Goal: Check status: Check status

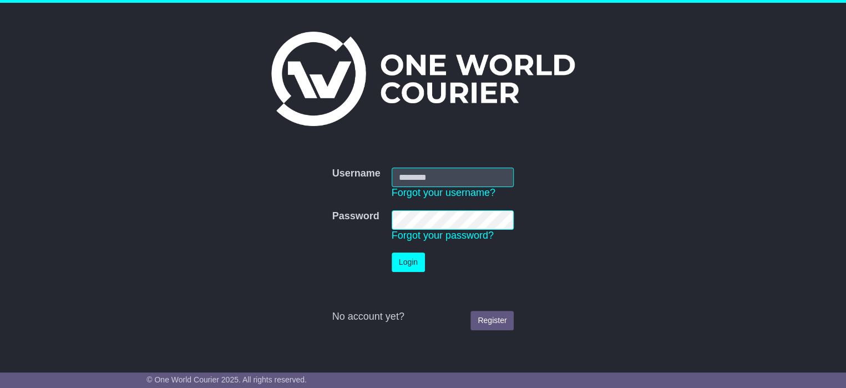
click at [407, 177] on input "Username" at bounding box center [453, 177] width 123 height 19
type input "**********"
click at [417, 266] on button "Login" at bounding box center [408, 261] width 33 height 19
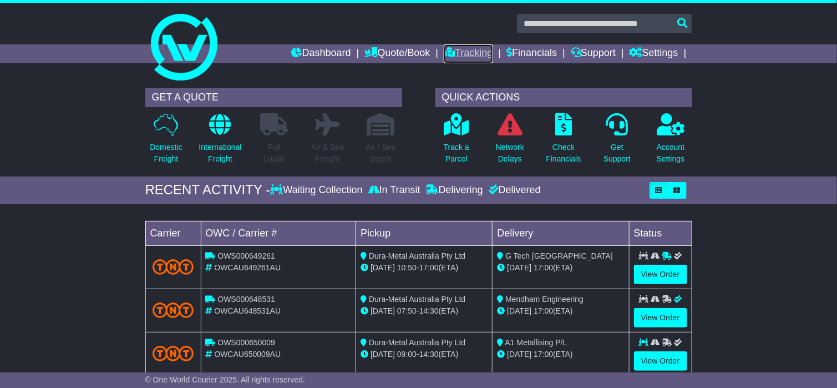
click at [454, 50] on link "Tracking" at bounding box center [468, 53] width 49 height 19
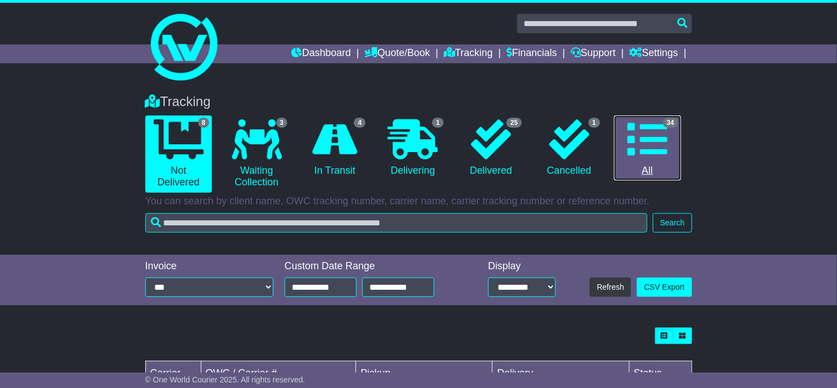
click at [654, 140] on icon at bounding box center [647, 139] width 40 height 40
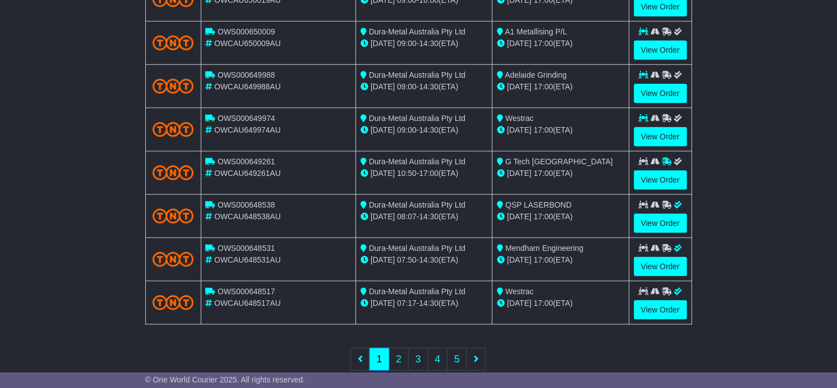
scroll to position [428, 0]
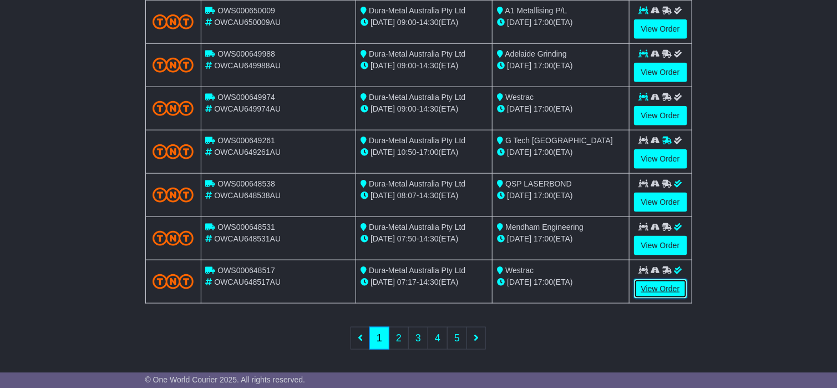
click at [653, 285] on link "View Order" at bounding box center [660, 288] width 53 height 19
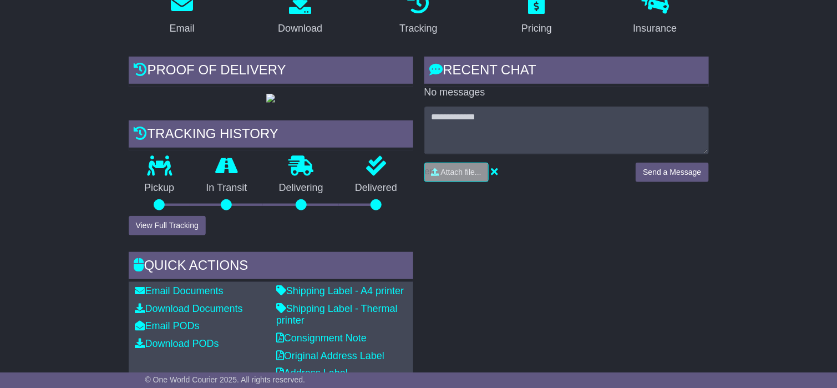
scroll to position [166, 0]
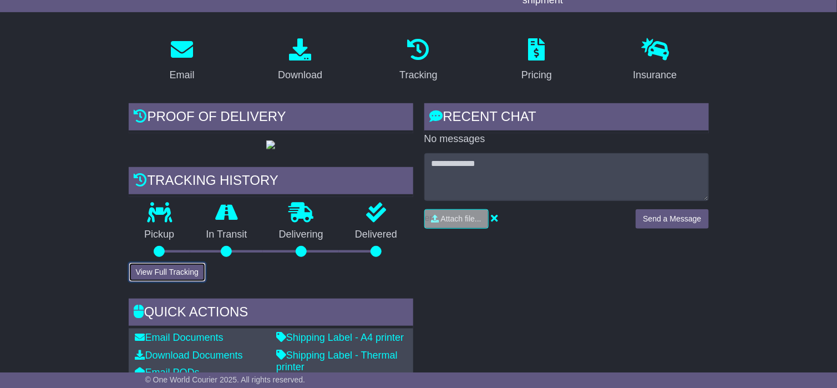
click at [178, 266] on button "View Full Tracking" at bounding box center [167, 271] width 77 height 19
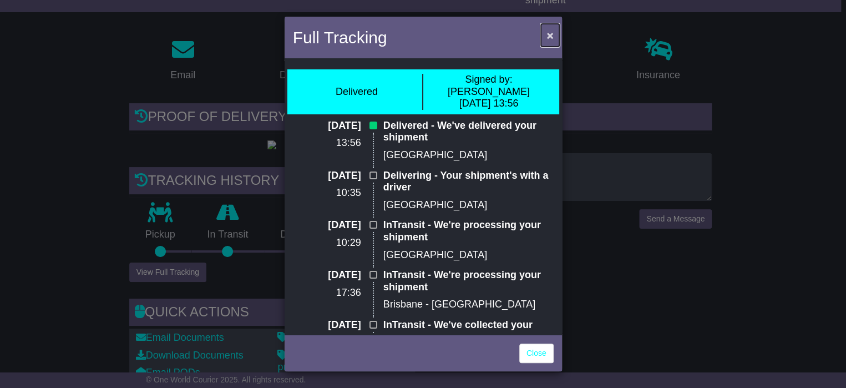
click at [554, 37] on button "×" at bounding box center [550, 35] width 18 height 23
